Goal: Task Accomplishment & Management: Manage account settings

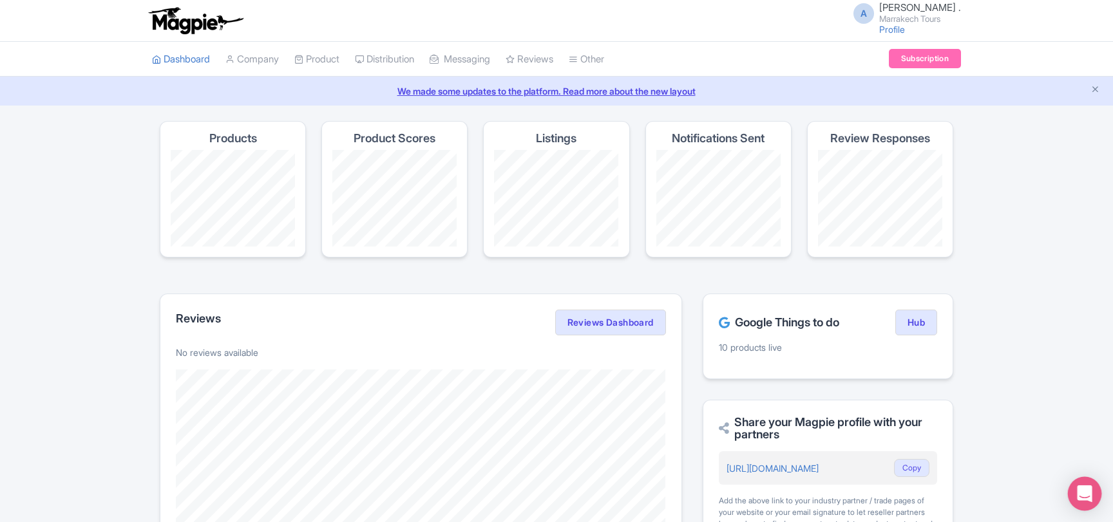
click at [1082, 493] on icon "Open Intercom Messenger" at bounding box center [1084, 493] width 15 height 17
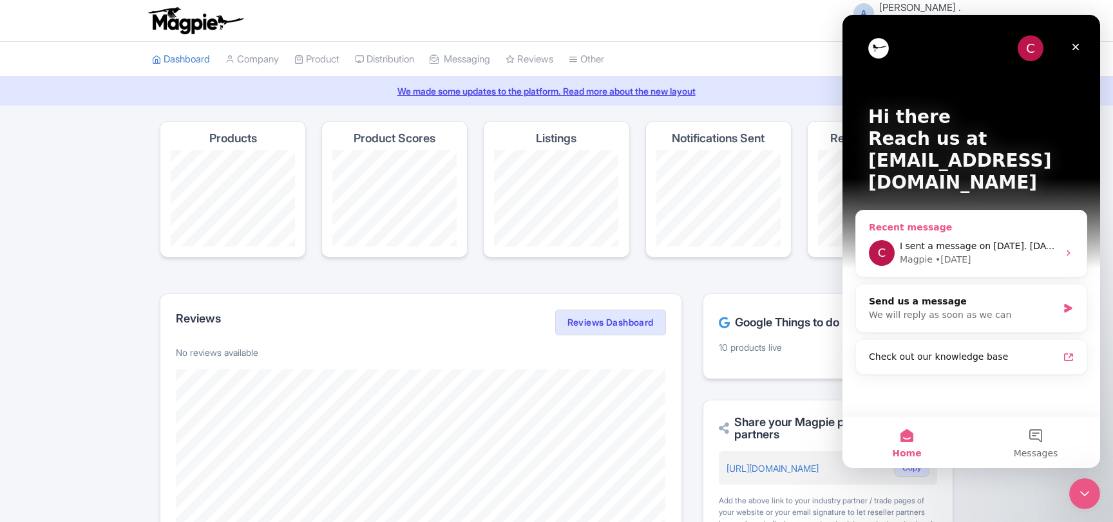
click at [945, 241] on span "I sent a message on October 9. Today is October 11, and I still haven’t receive…" at bounding box center [1081, 246] width 363 height 10
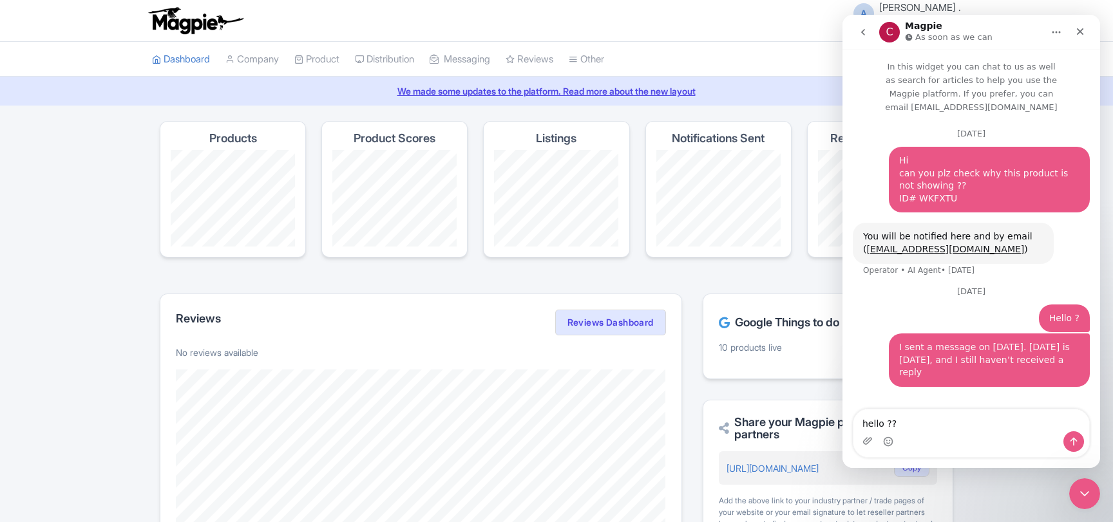
type textarea "hello ??"
click at [1079, 437] on icon "Send a message…" at bounding box center [1073, 442] width 10 height 10
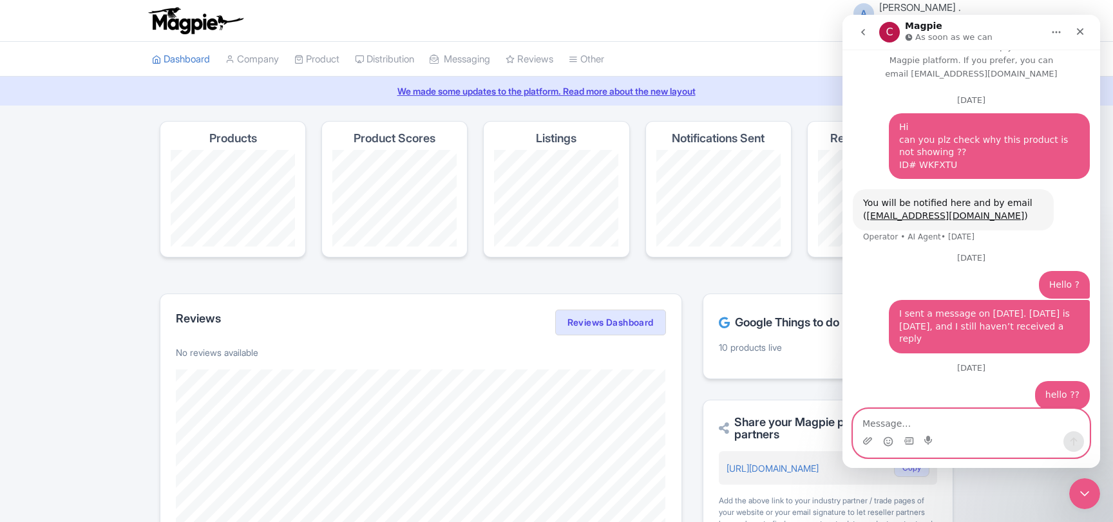
scroll to position [33, 0]
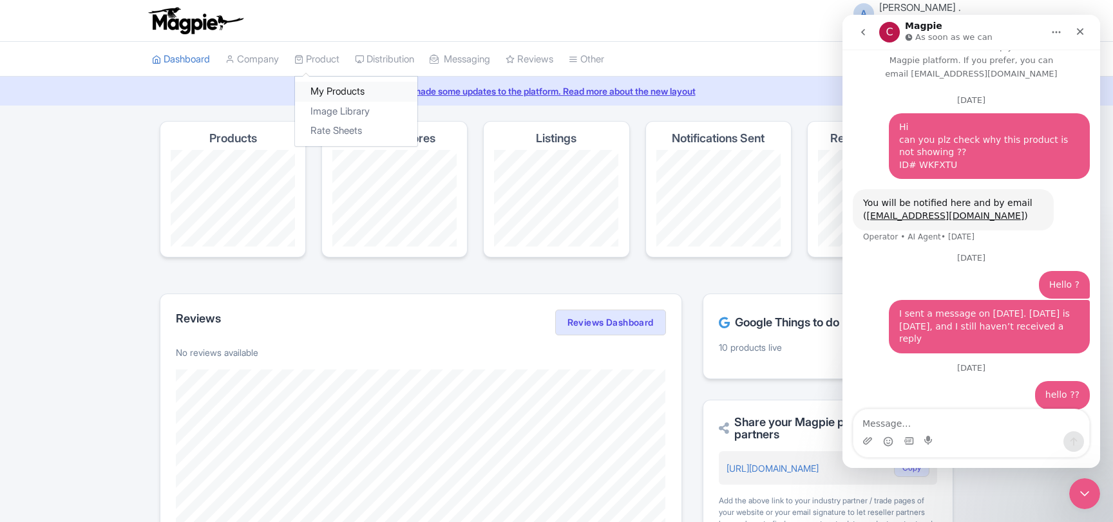
click at [332, 89] on link "My Products" at bounding box center [356, 92] width 122 height 20
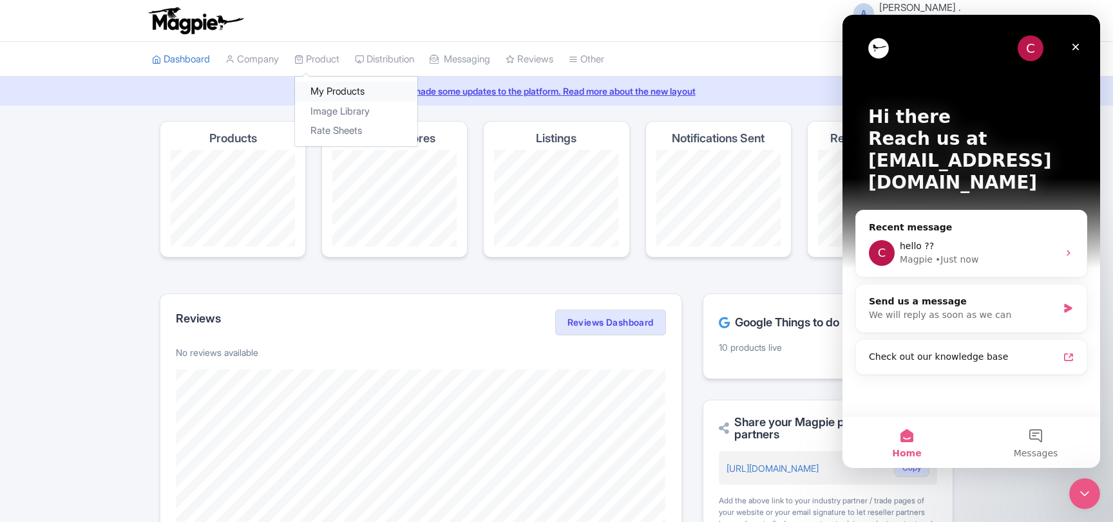
scroll to position [0, 0]
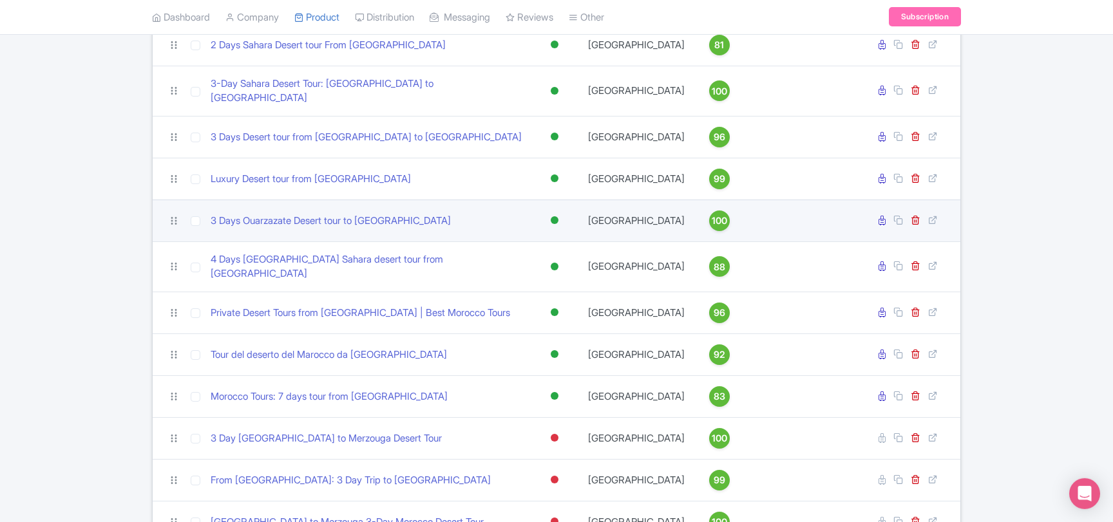
scroll to position [218, 0]
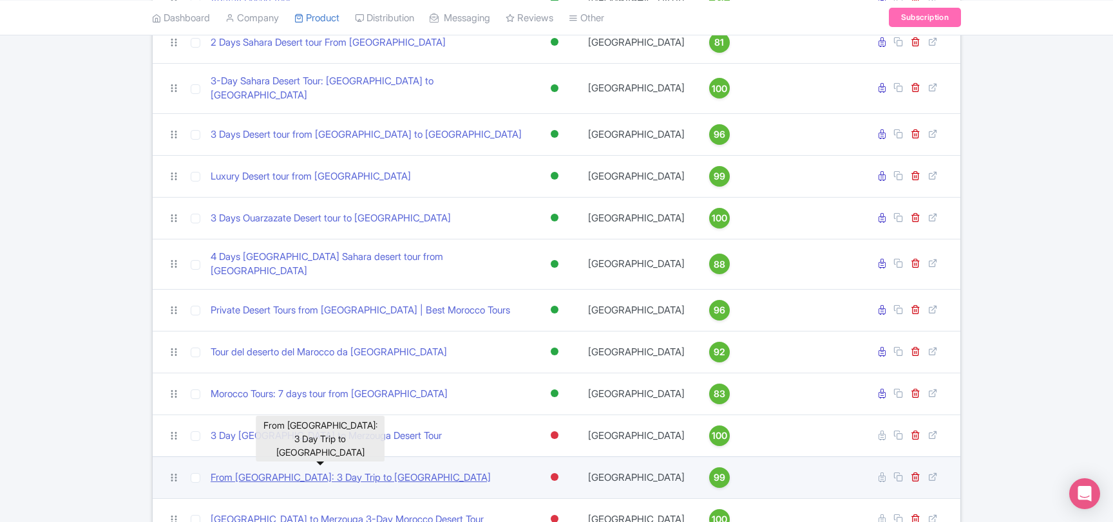
click at [347, 471] on link "From [GEOGRAPHIC_DATA]: 3 Day Trip to [GEOGRAPHIC_DATA]" at bounding box center [351, 478] width 280 height 15
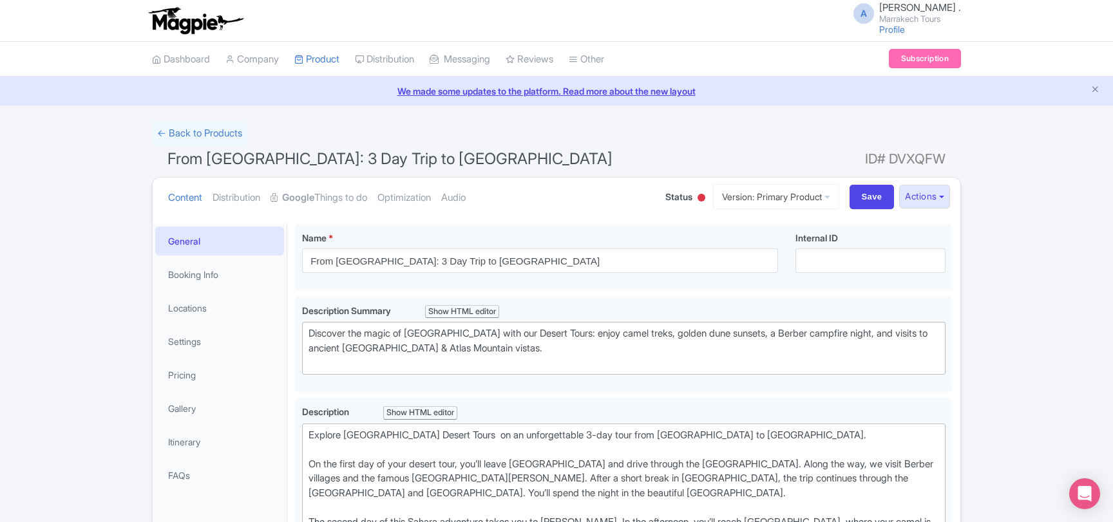
click at [697, 196] on div at bounding box center [701, 198] width 8 height 8
click at [662, 223] on div "Active" at bounding box center [669, 221] width 76 height 25
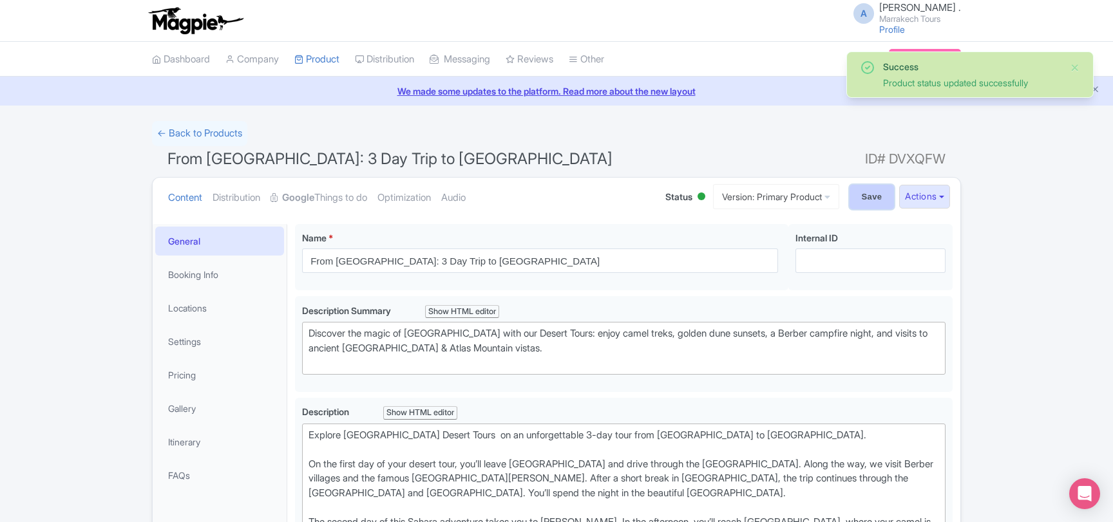
click at [858, 201] on input "Save" at bounding box center [871, 197] width 45 height 24
type input "Saving..."
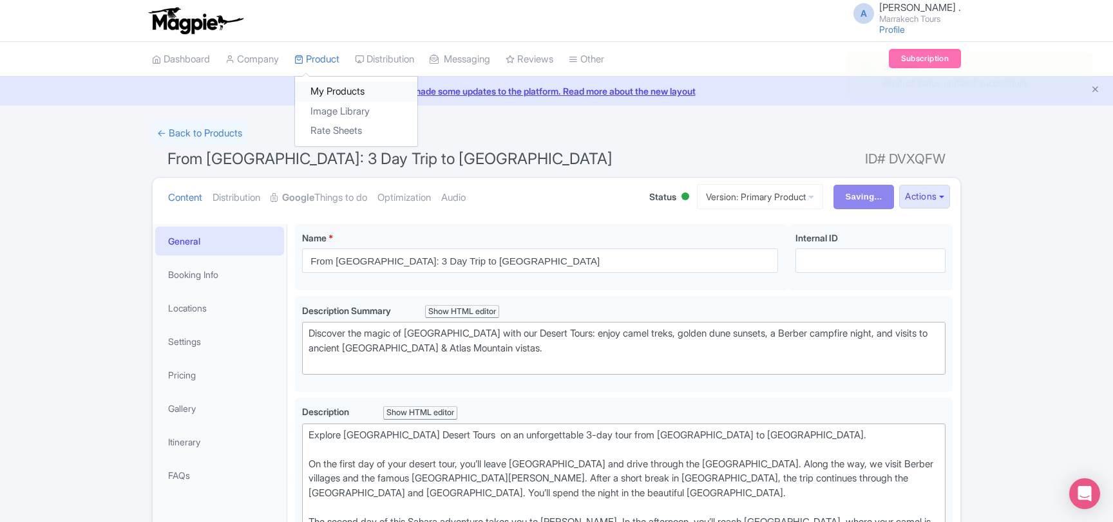
click at [332, 90] on link "My Products" at bounding box center [356, 92] width 122 height 20
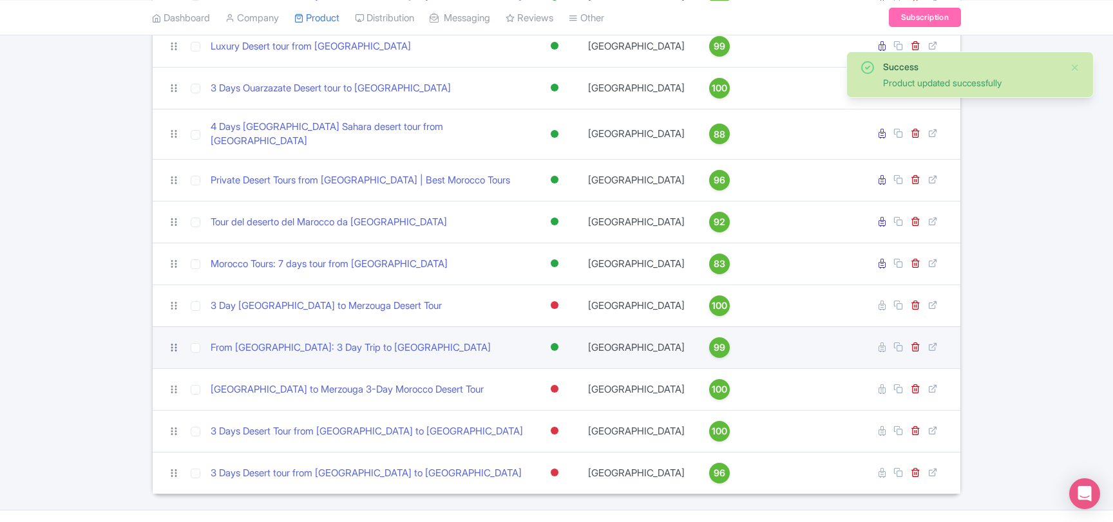
scroll to position [346, 0]
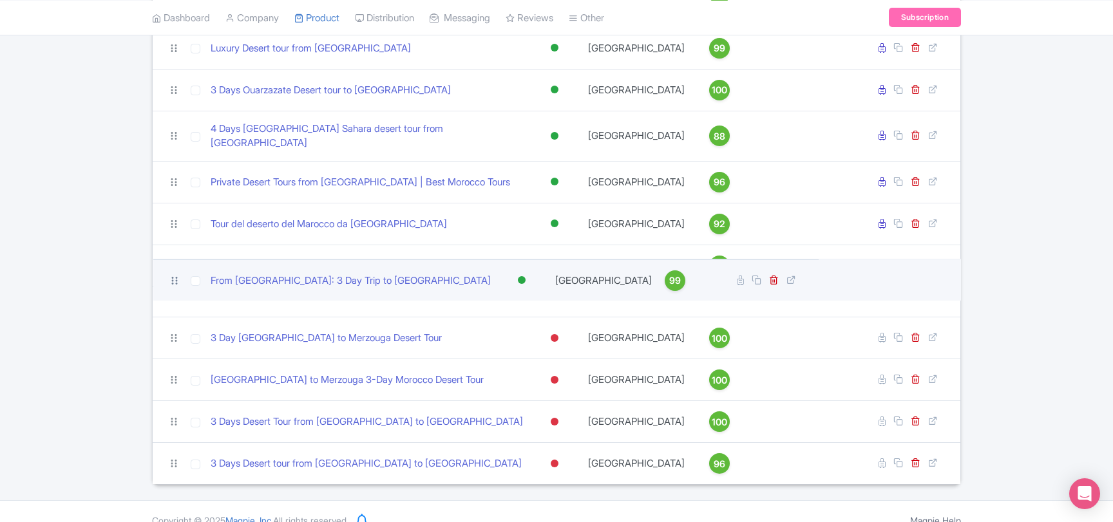
drag, startPoint x: 171, startPoint y: 330, endPoint x: 171, endPoint y: 279, distance: 50.9
click at [171, 279] on icon at bounding box center [175, 281] width 12 height 12
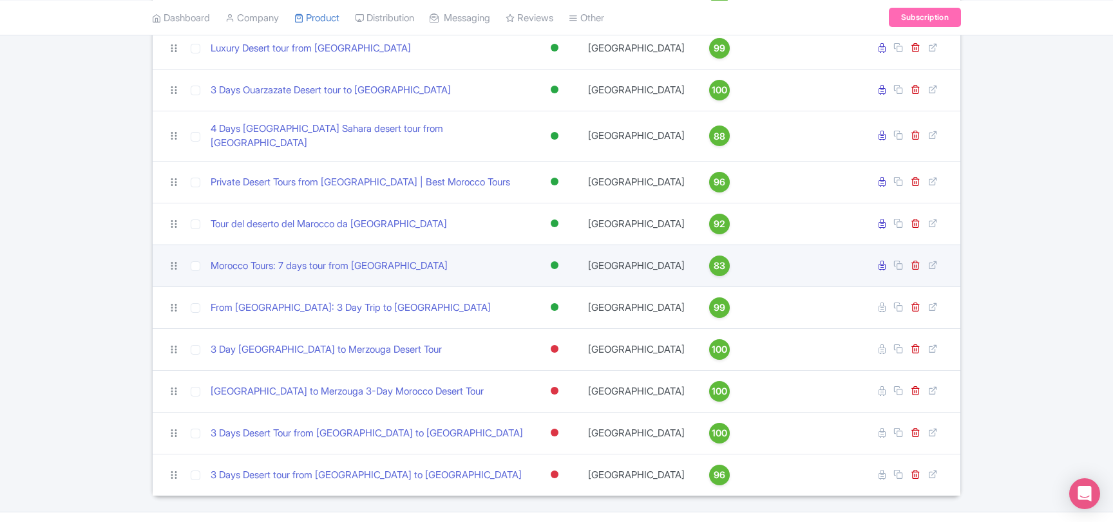
scroll to position [276, 0]
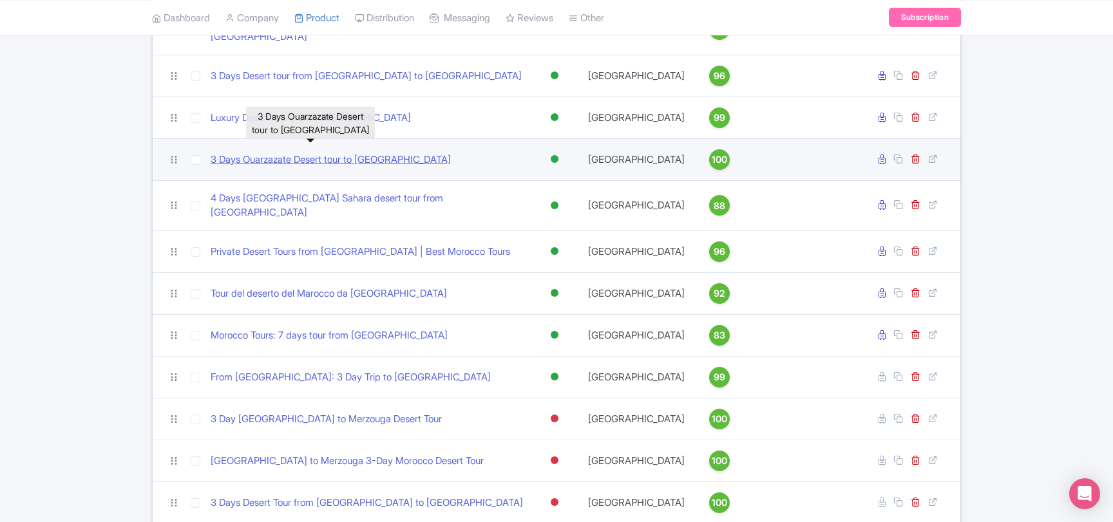
click at [297, 153] on link "3 Days Ouarzazate Desert tour to [GEOGRAPHIC_DATA]" at bounding box center [331, 160] width 240 height 15
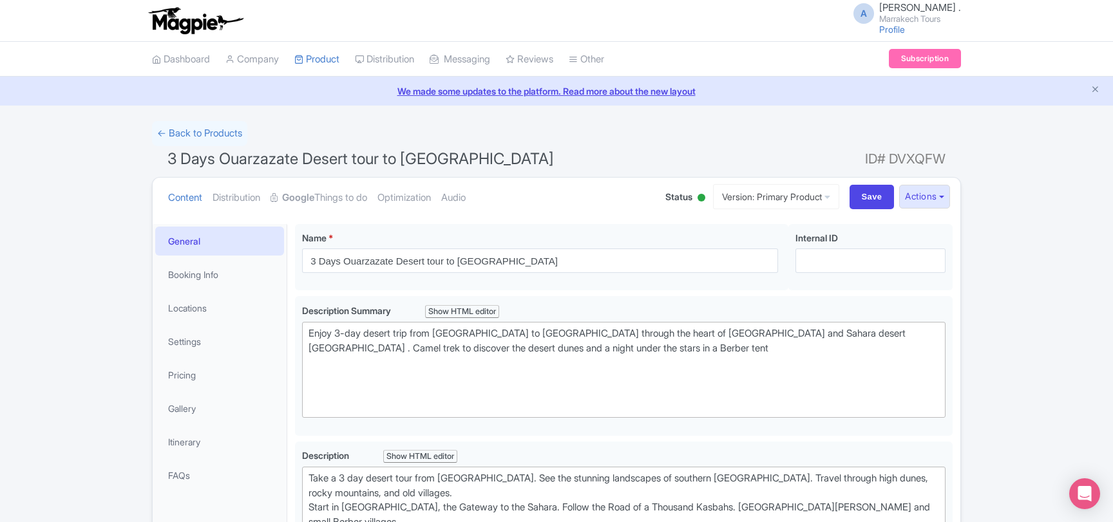
click at [697, 195] on div at bounding box center [701, 198] width 8 height 8
click at [652, 246] on div "Inactive" at bounding box center [669, 246] width 76 height 25
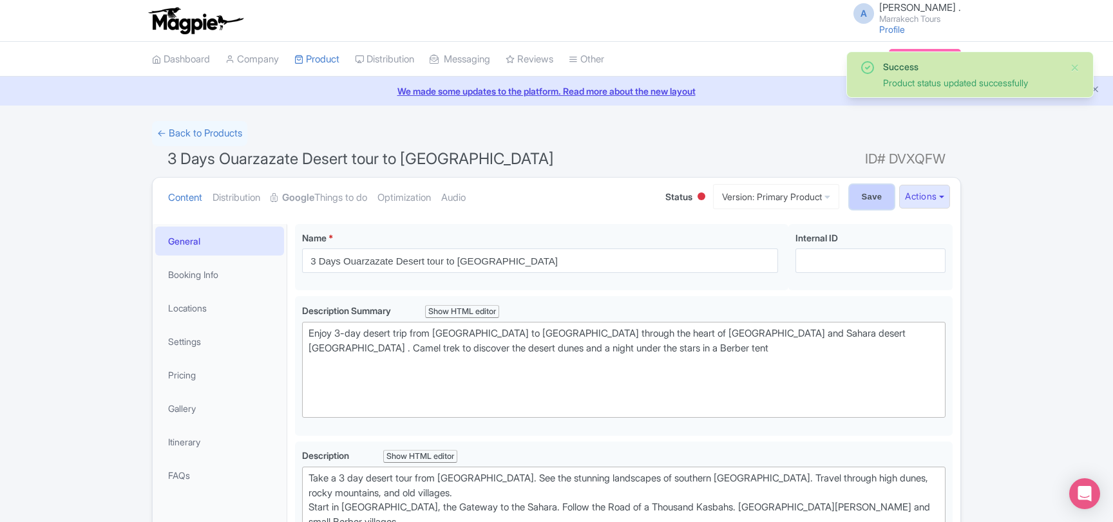
click at [856, 198] on input "Save" at bounding box center [871, 197] width 45 height 24
type input "Saving..."
click at [328, 196] on link "Google Things to do" at bounding box center [318, 198] width 97 height 41
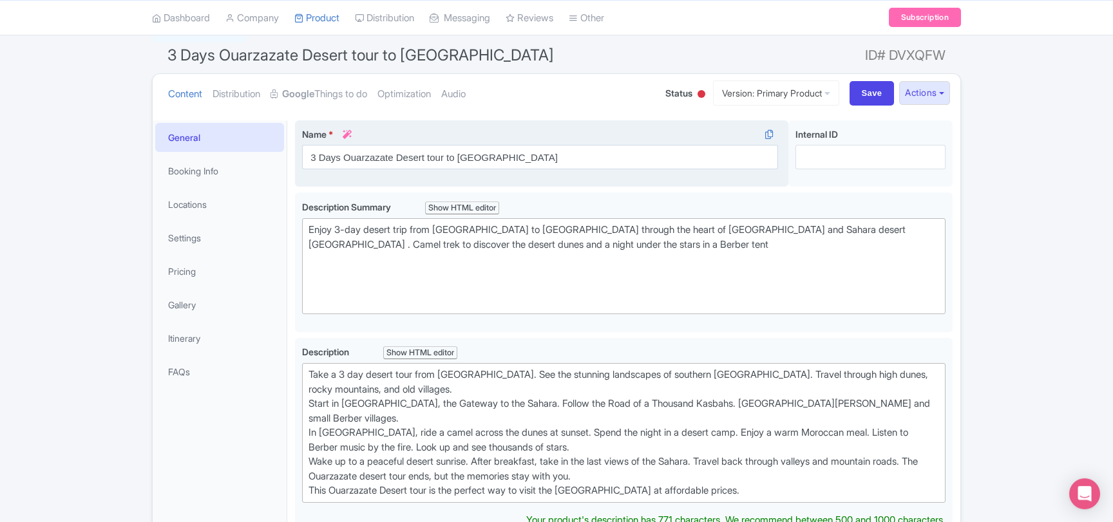
scroll to position [100, 0]
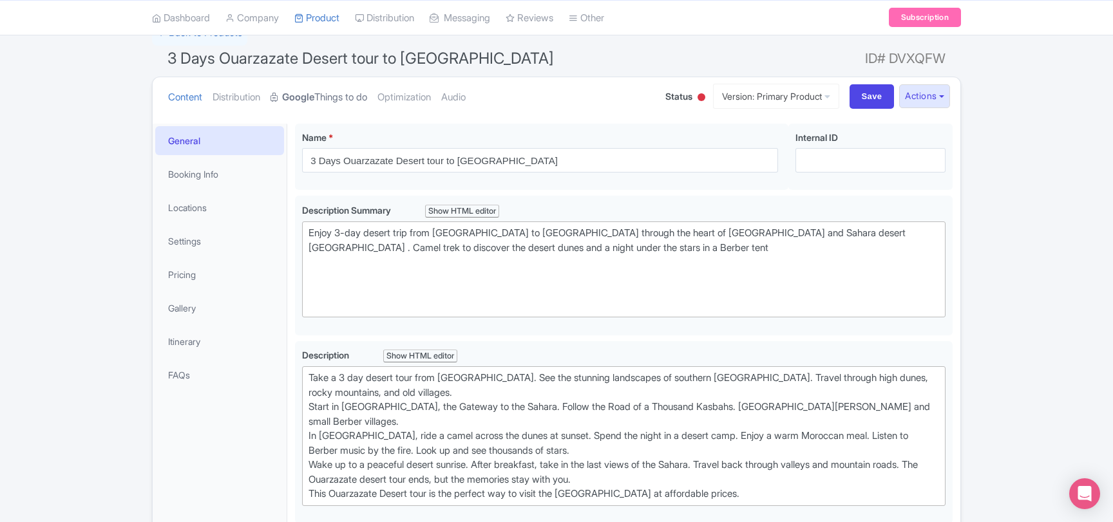
click at [348, 99] on link "Google Things to do" at bounding box center [318, 97] width 97 height 41
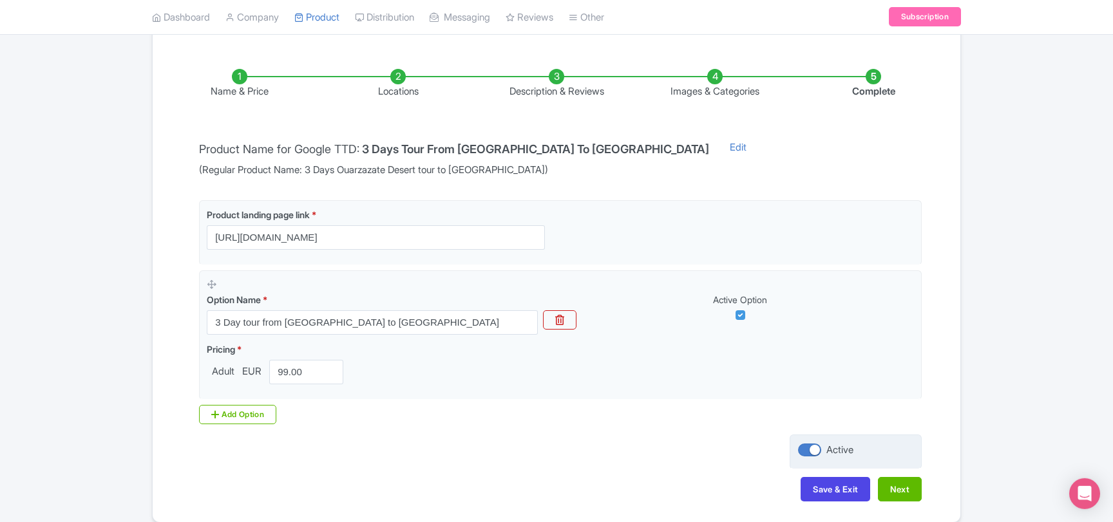
scroll to position [243, 0]
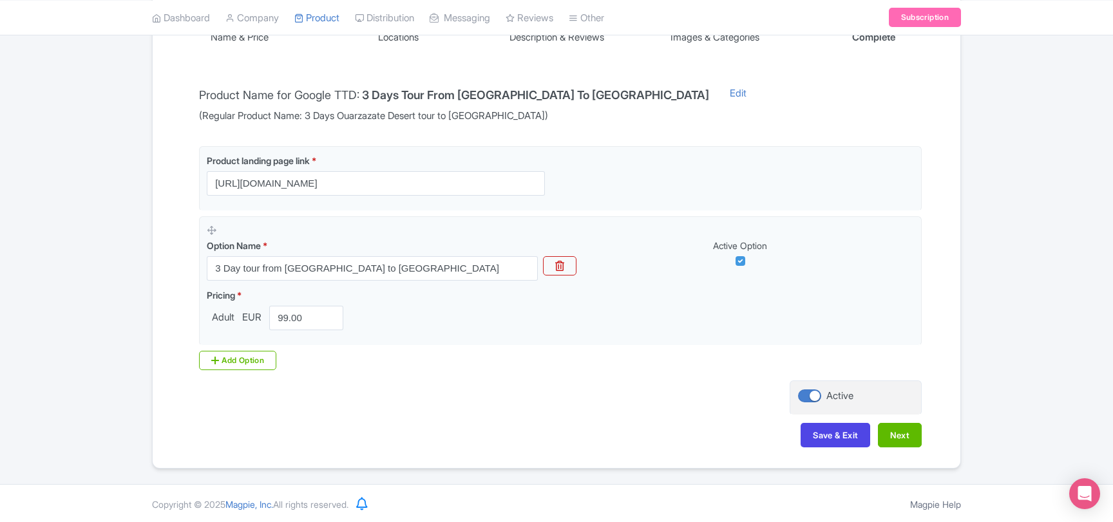
click at [805, 397] on div at bounding box center [809, 396] width 23 height 13
click at [805, 397] on input "Active" at bounding box center [802, 396] width 8 height 8
checkbox input "false"
click at [813, 429] on button "Save & Exit" at bounding box center [835, 435] width 70 height 24
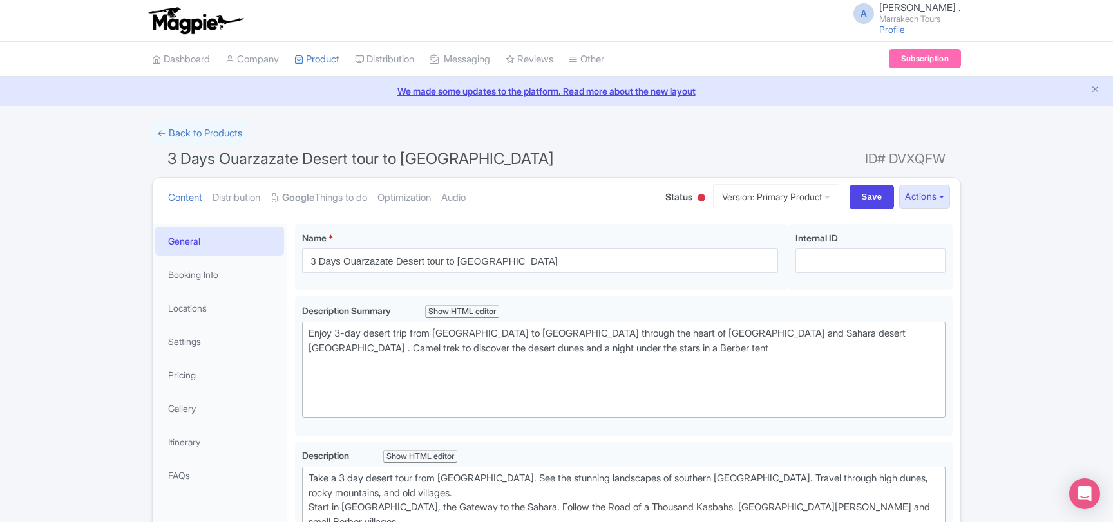
click at [858, 202] on input "Save" at bounding box center [871, 197] width 45 height 24
type input "Saving..."
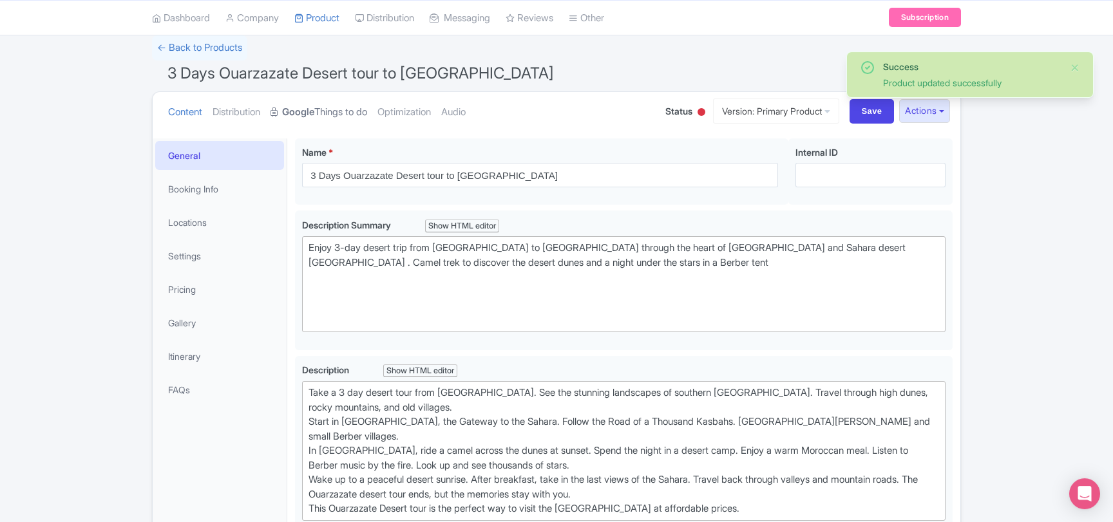
scroll to position [15, 0]
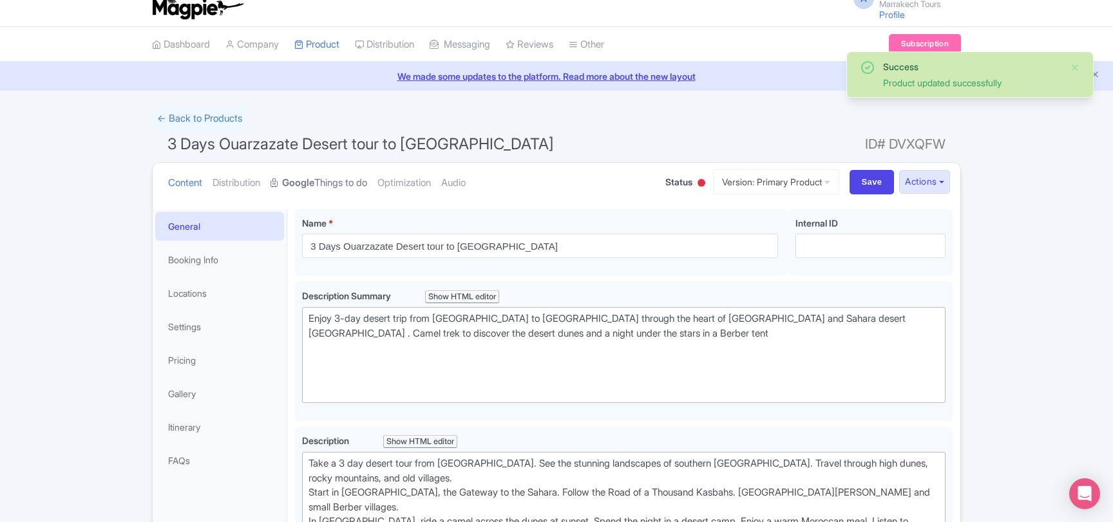
click at [328, 174] on link "Google Things to do" at bounding box center [318, 183] width 97 height 41
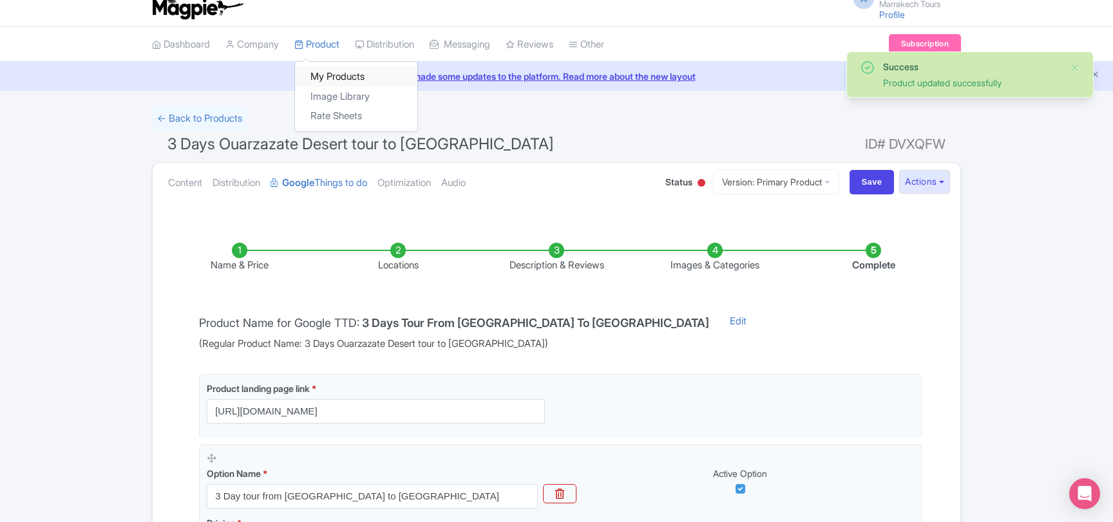
click at [332, 70] on link "My Products" at bounding box center [356, 77] width 122 height 20
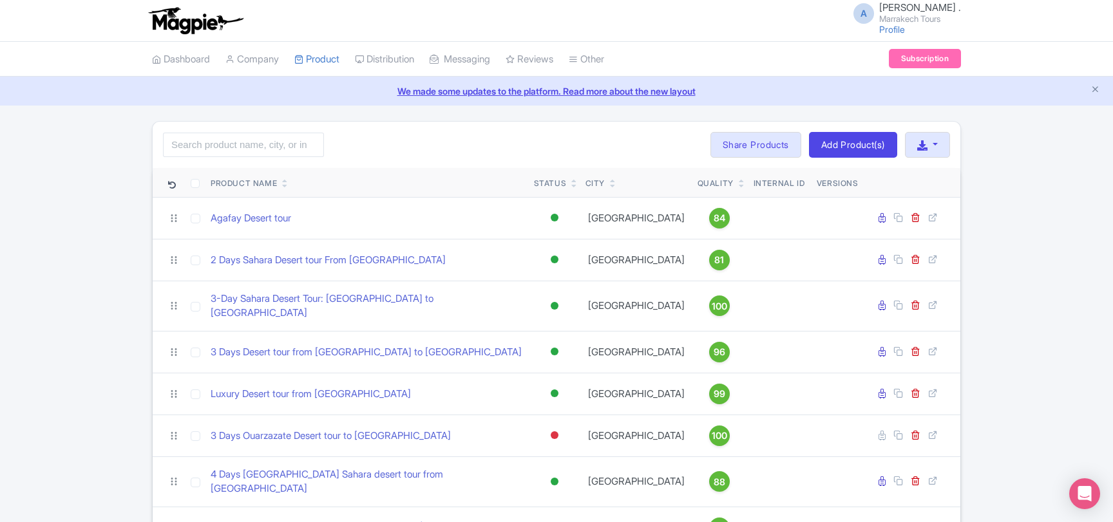
click at [78, 307] on div "Search Bulk Actions Delete Add to Collection Share Products Add to Collection C…" at bounding box center [556, 481] width 1113 height 721
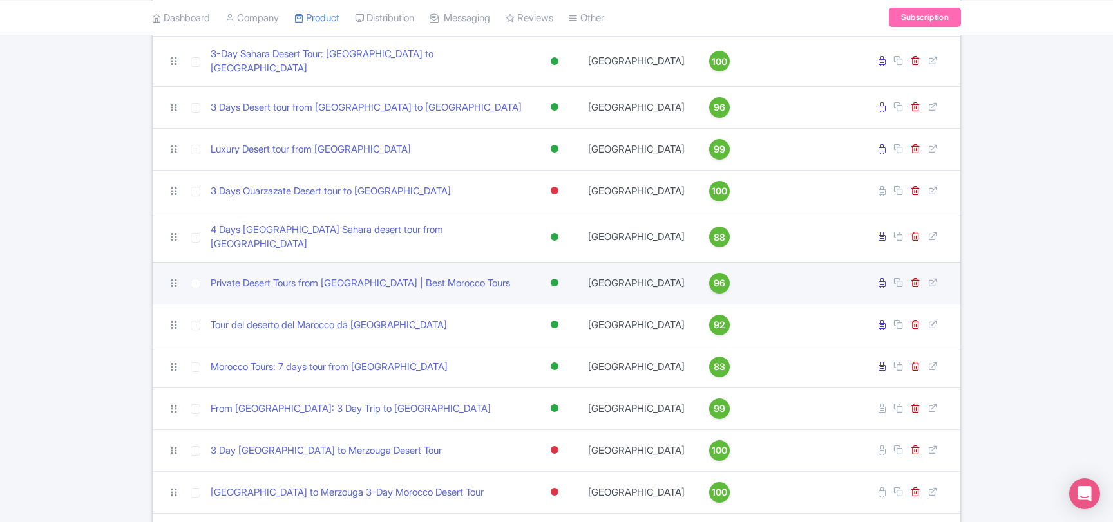
scroll to position [278, 0]
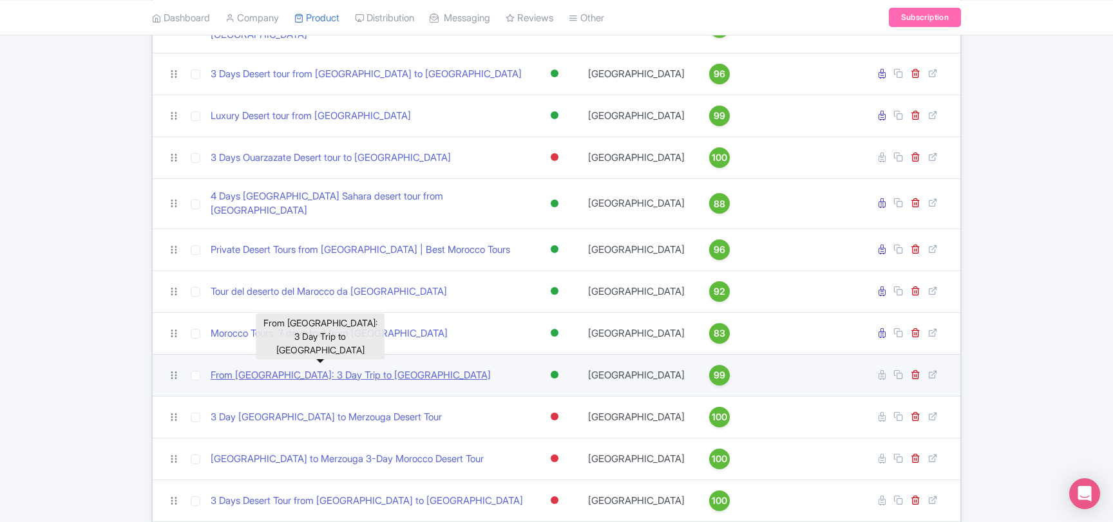
click at [286, 368] on link "From [GEOGRAPHIC_DATA]: 3 Day Trip to [GEOGRAPHIC_DATA]" at bounding box center [351, 375] width 280 height 15
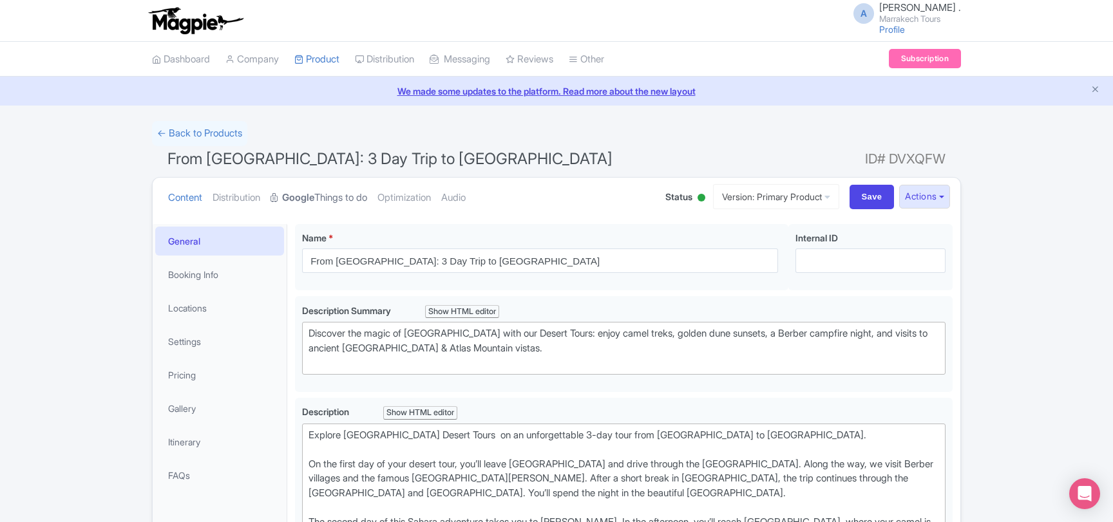
click at [323, 190] on link "Google Things to do" at bounding box center [318, 198] width 97 height 41
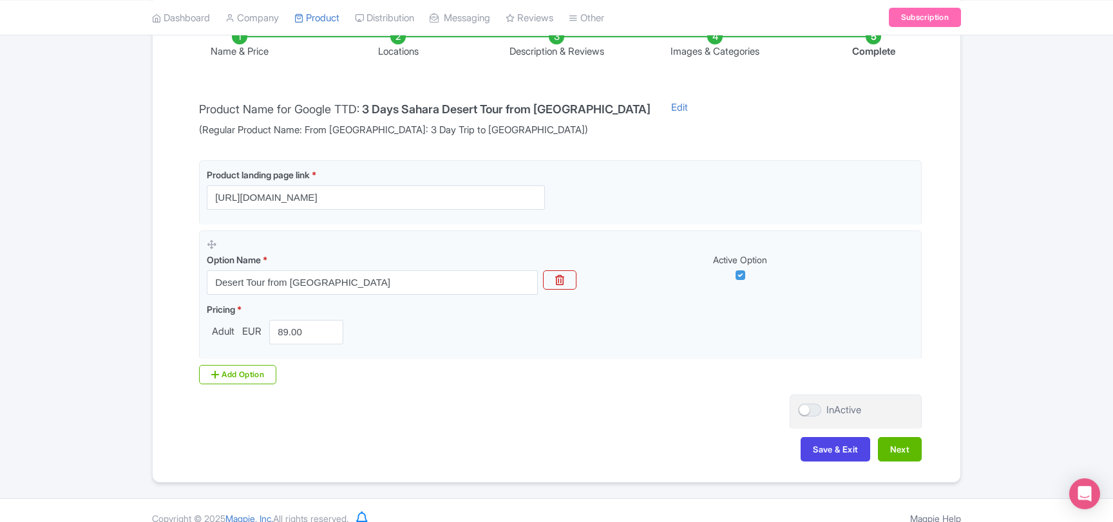
scroll to position [243, 0]
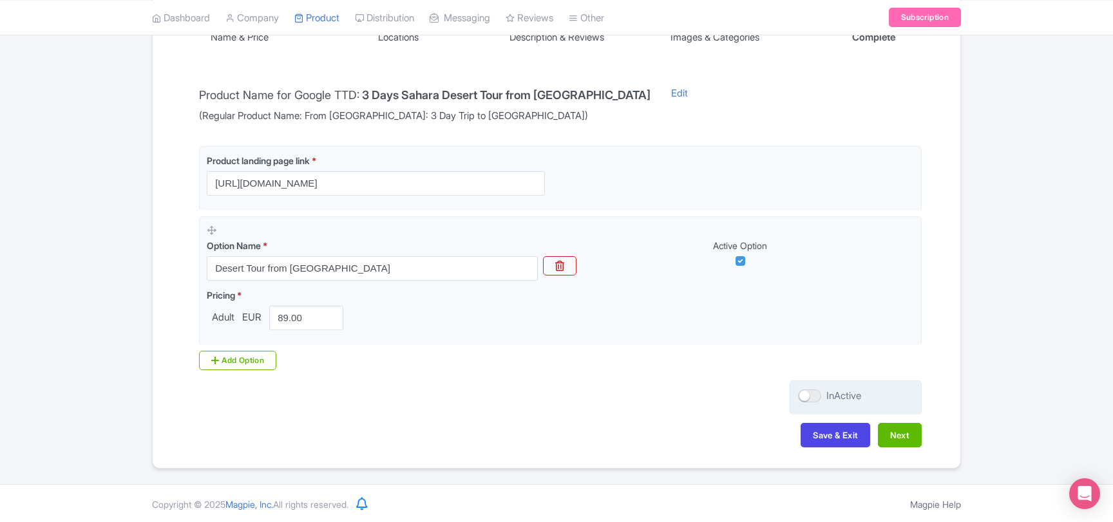
click at [812, 393] on div at bounding box center [809, 396] width 23 height 13
click at [806, 393] on input "InActive" at bounding box center [802, 396] width 8 height 8
checkbox input "true"
click at [824, 429] on button "Save & Exit" at bounding box center [835, 435] width 70 height 24
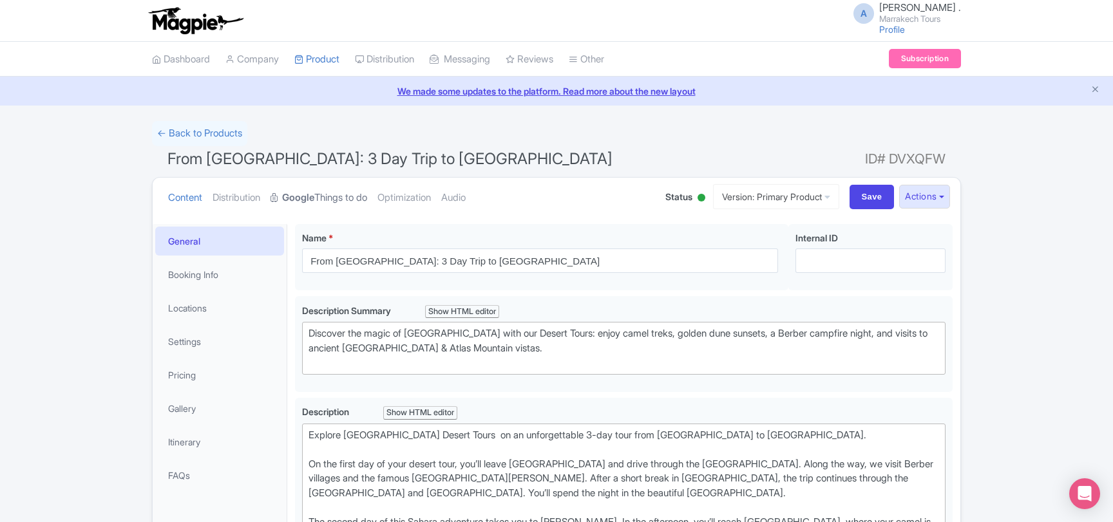
click at [341, 196] on link "Google Things to do" at bounding box center [318, 198] width 97 height 41
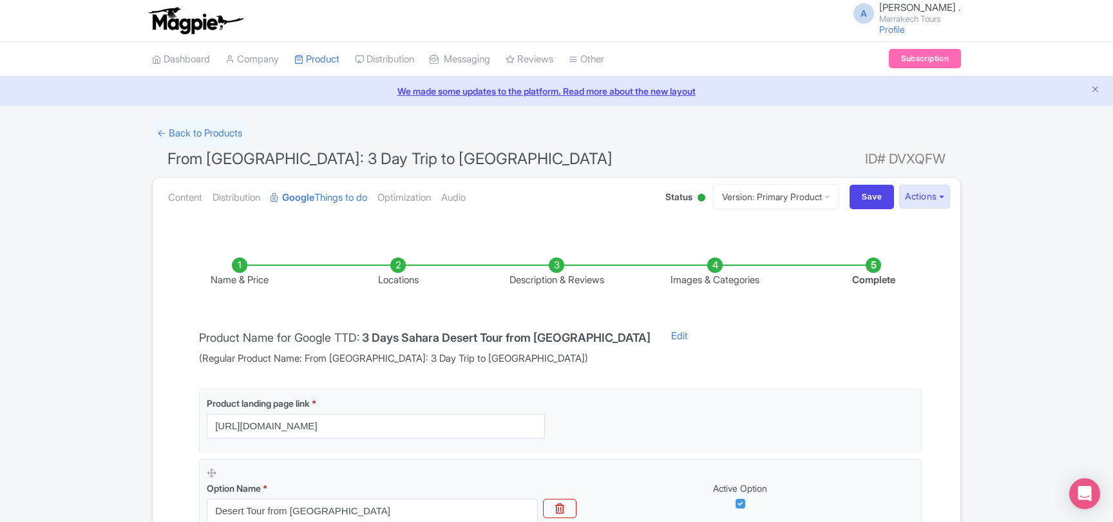
click at [709, 272] on li "Images & Categories" at bounding box center [715, 273] width 158 height 30
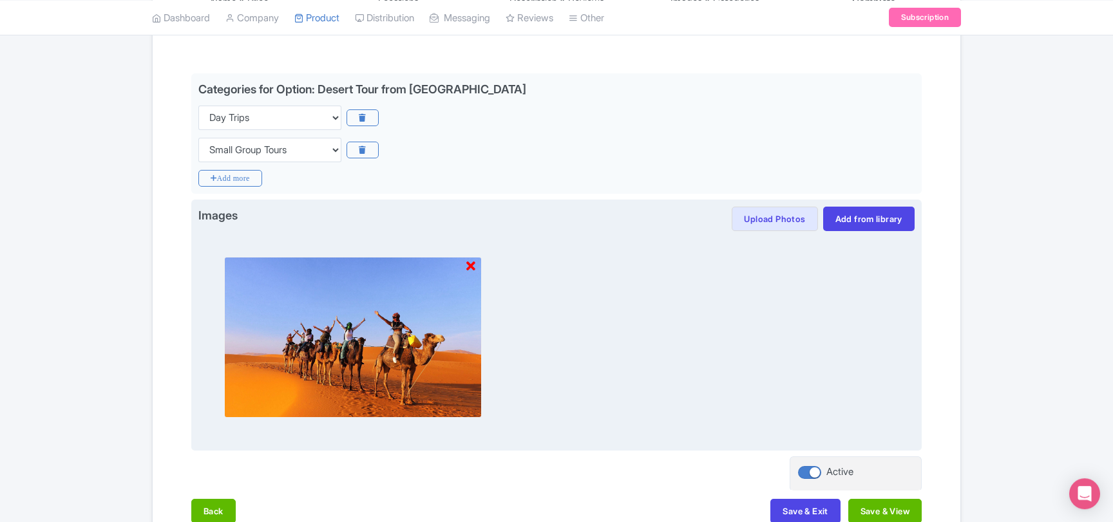
scroll to position [348, 0]
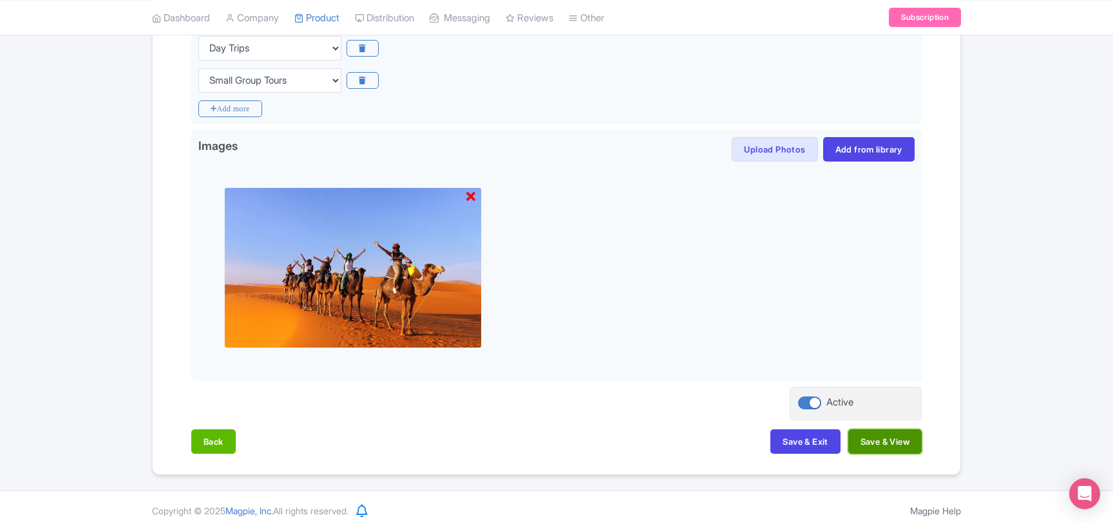
click at [857, 440] on button "Save & View" at bounding box center [884, 441] width 73 height 24
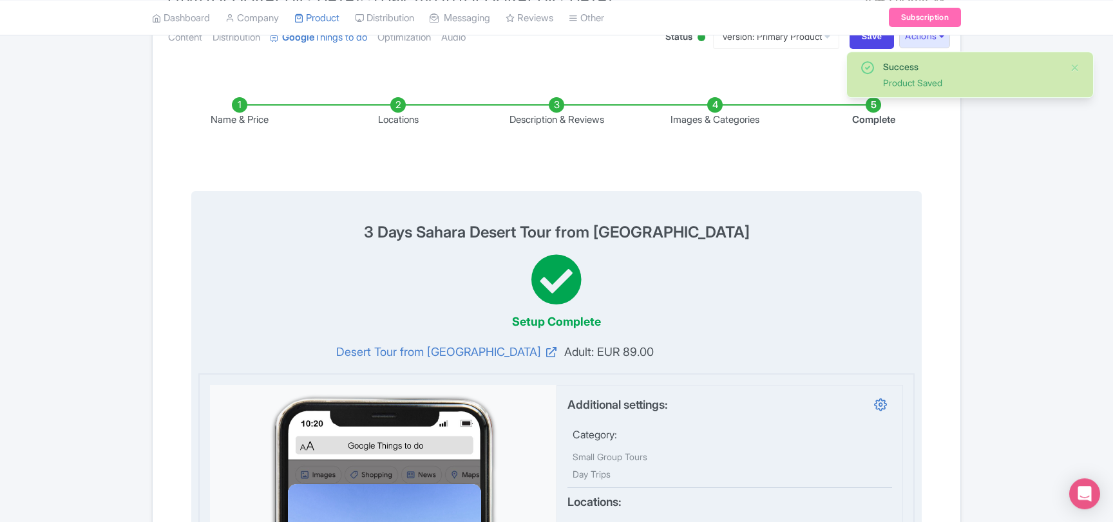
scroll to position [139, 0]
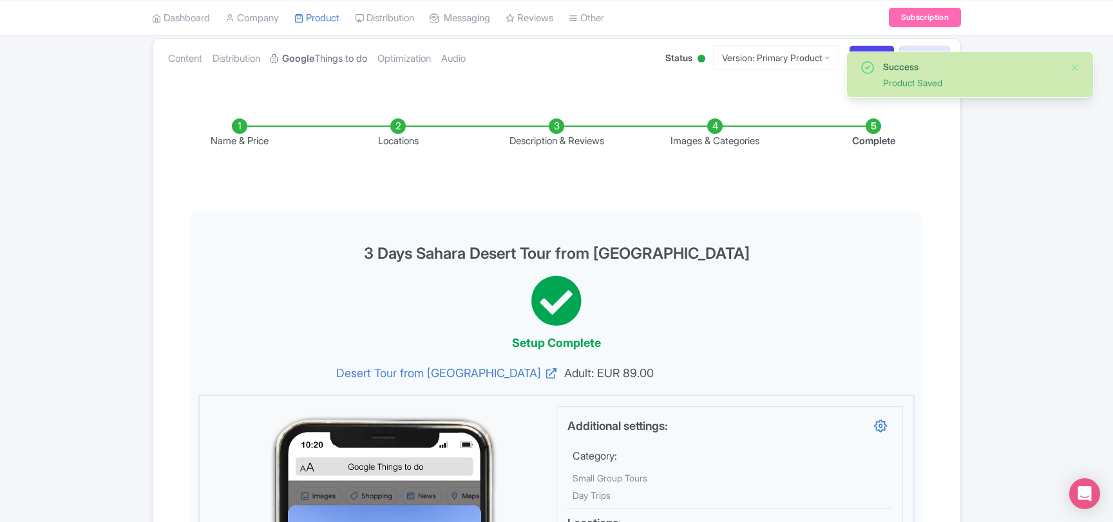
click at [344, 66] on link "Google Things to do" at bounding box center [318, 59] width 97 height 41
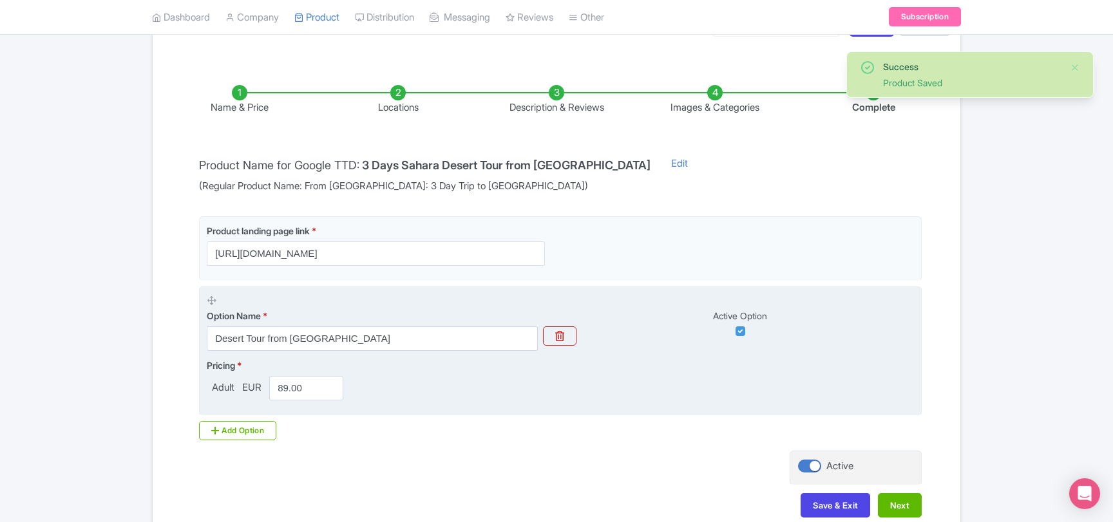
scroll to position [0, 0]
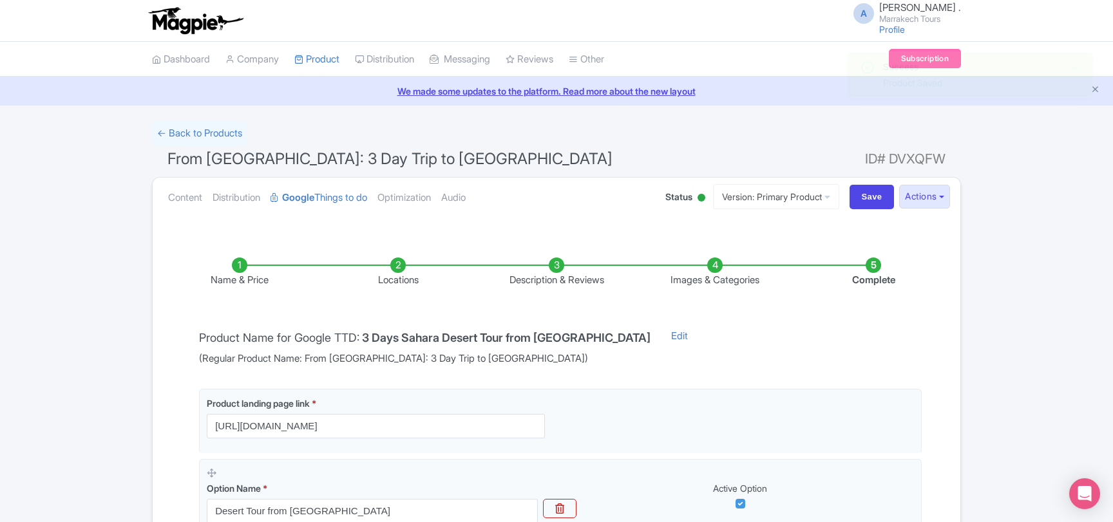
click at [874, 263] on li "Complete" at bounding box center [873, 273] width 158 height 30
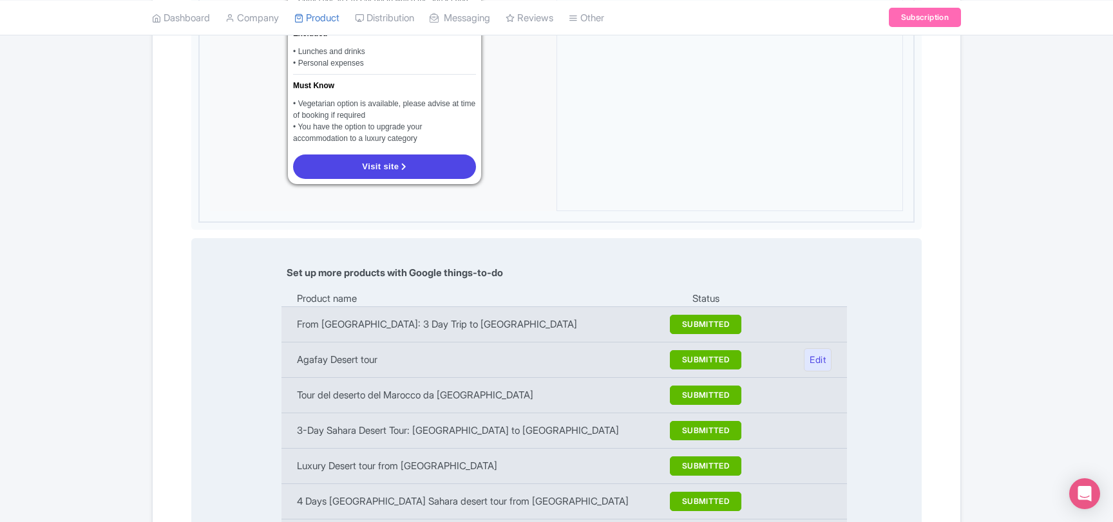
scroll to position [1669, 0]
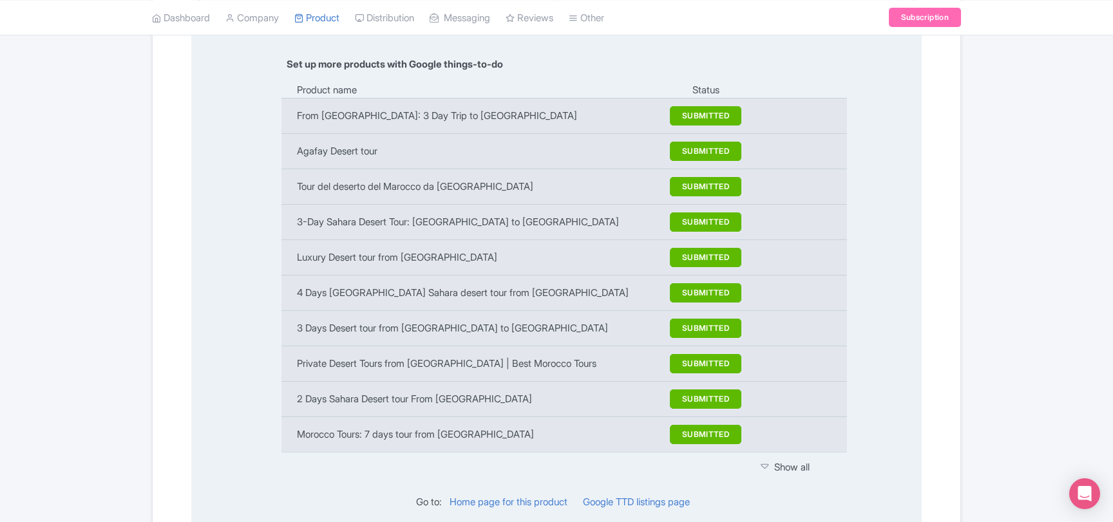
click at [766, 460] on icon at bounding box center [764, 466] width 8 height 13
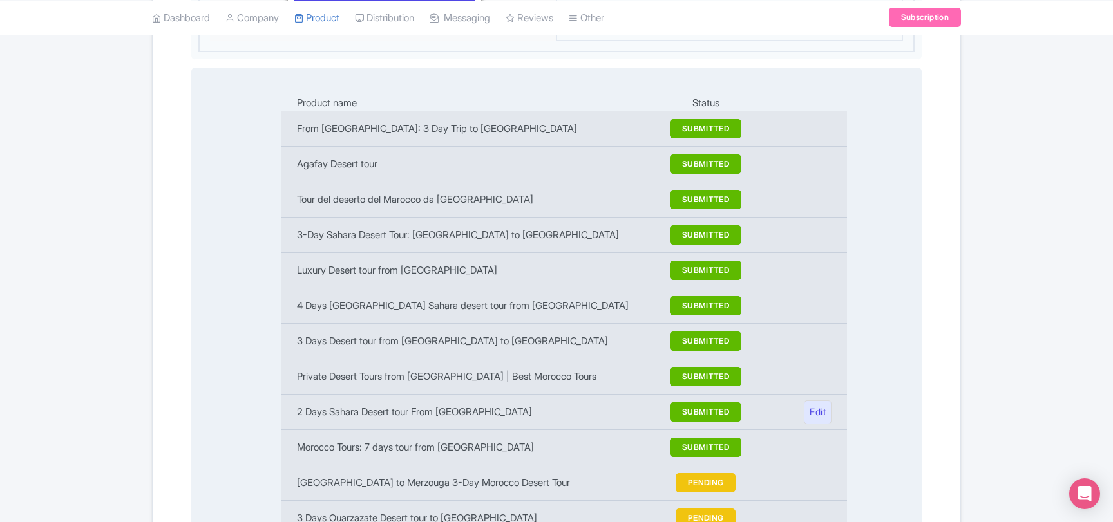
scroll to position [1599, 0]
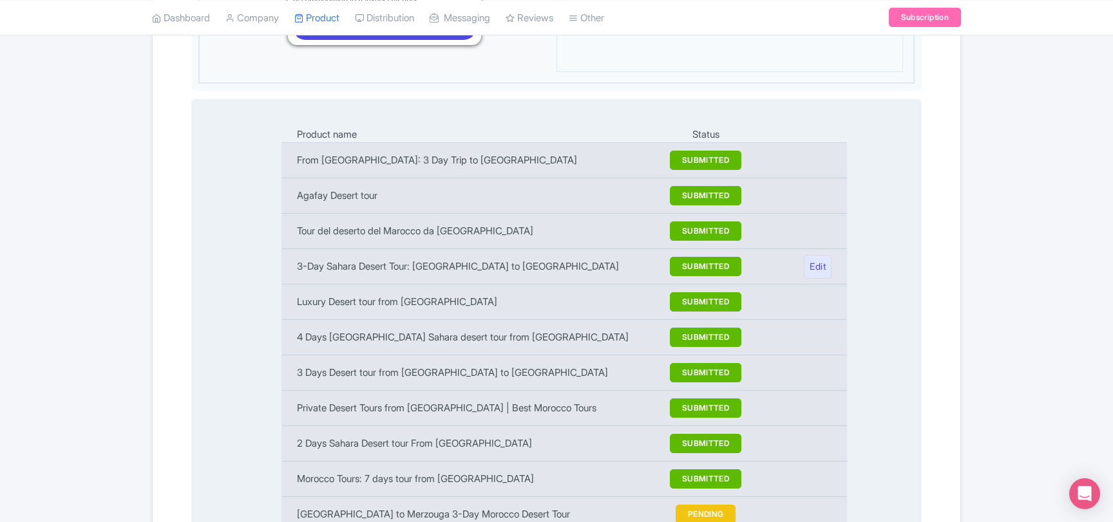
click at [324, 249] on td "3-Day Sahara Desert Tour: [GEOGRAPHIC_DATA] to [GEOGRAPHIC_DATA]" at bounding box center [469, 266] width 377 height 35
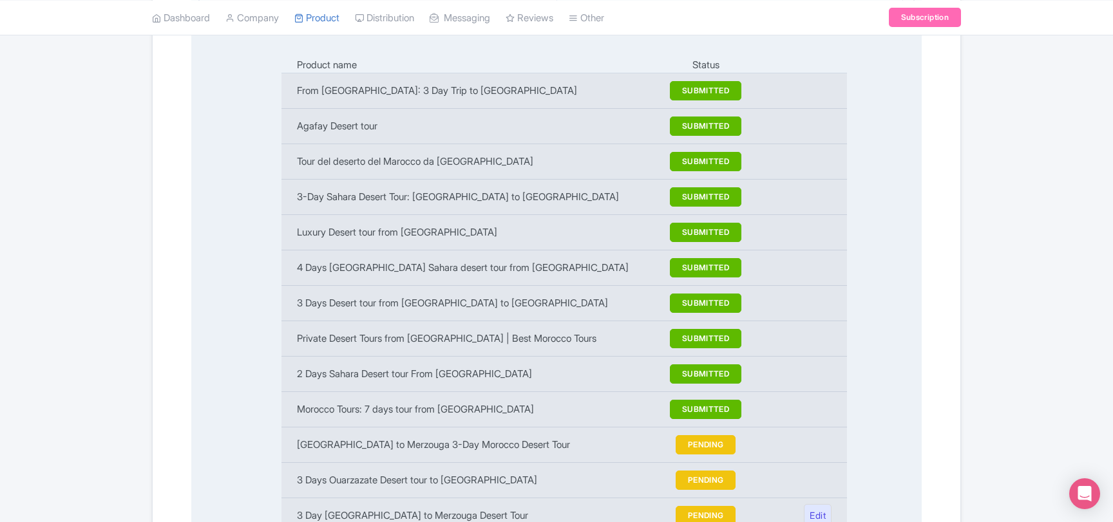
scroll to position [1530, 0]
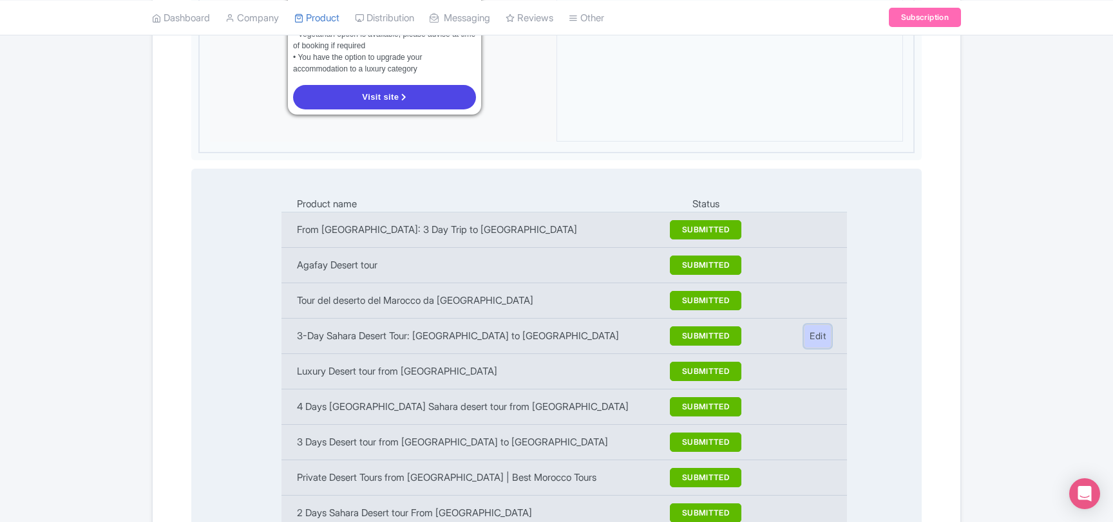
click at [820, 325] on link "Edit" at bounding box center [818, 337] width 28 height 24
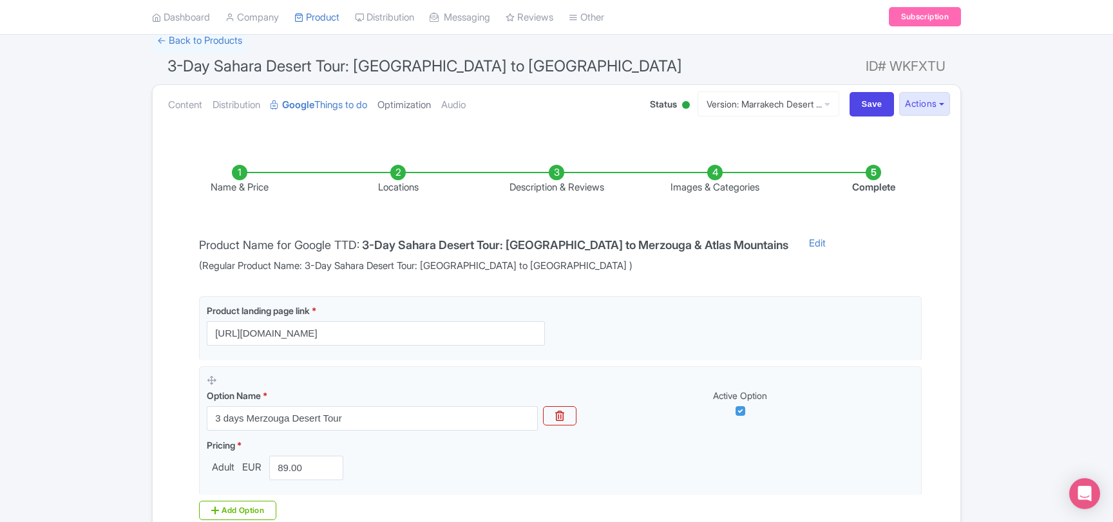
scroll to position [70, 0]
